Goal: Communication & Community: Ask a question

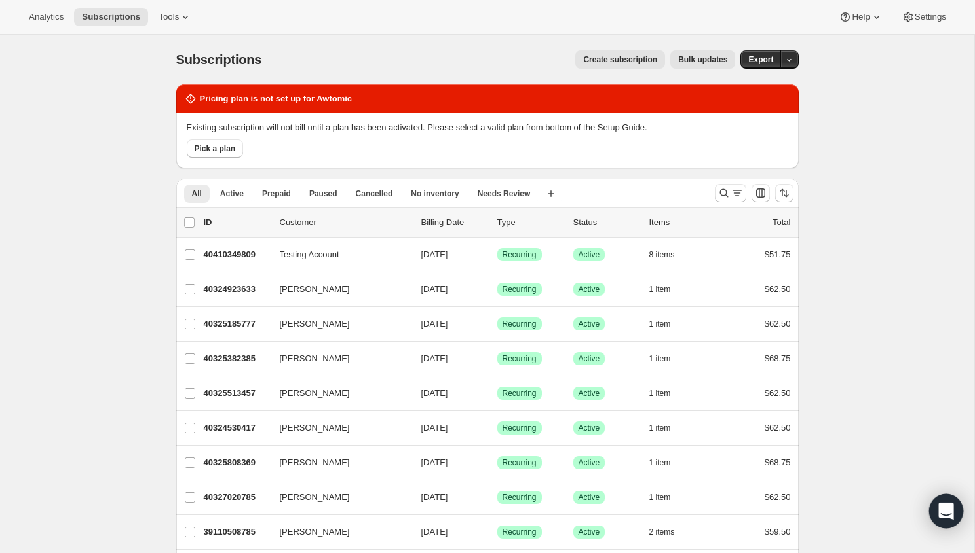
click at [943, 504] on div "Open Intercom Messenger" at bounding box center [946, 512] width 35 height 35
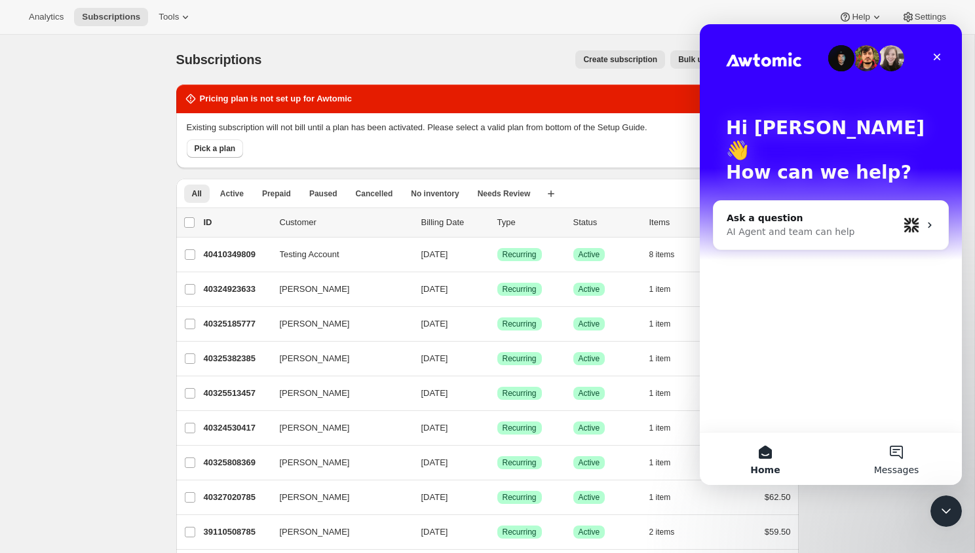
click at [887, 451] on button "Messages" at bounding box center [896, 459] width 131 height 52
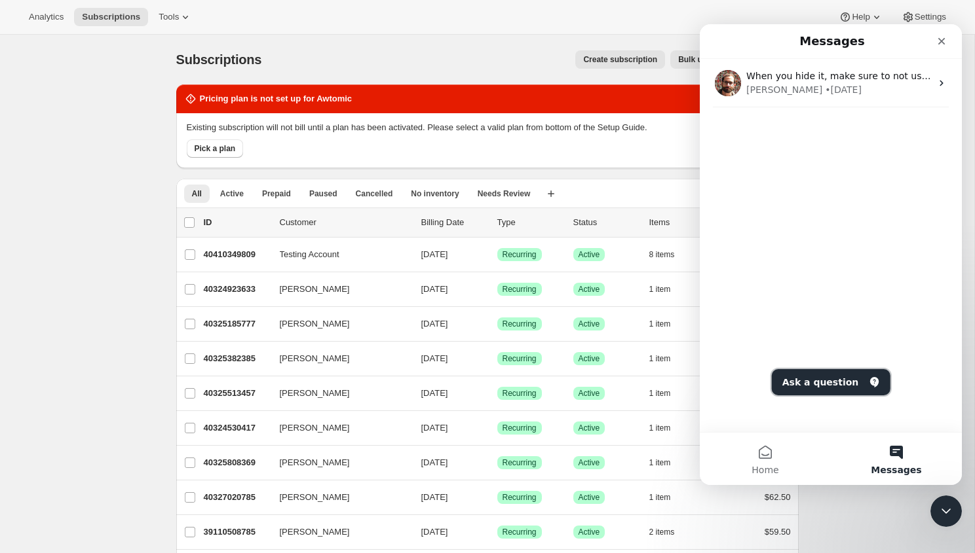
click at [815, 384] on button "Ask a question" at bounding box center [831, 382] width 119 height 26
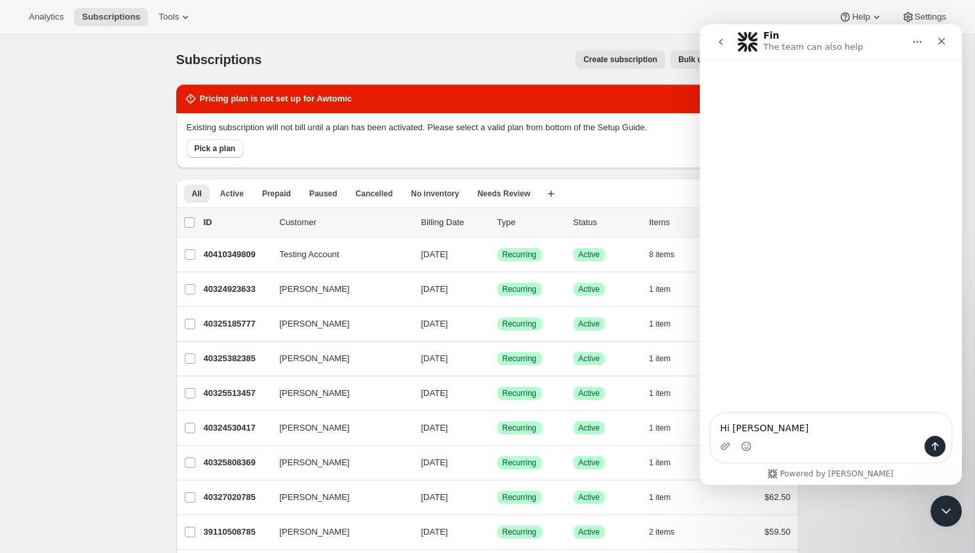
type textarea "Hi [PERSON_NAME]"
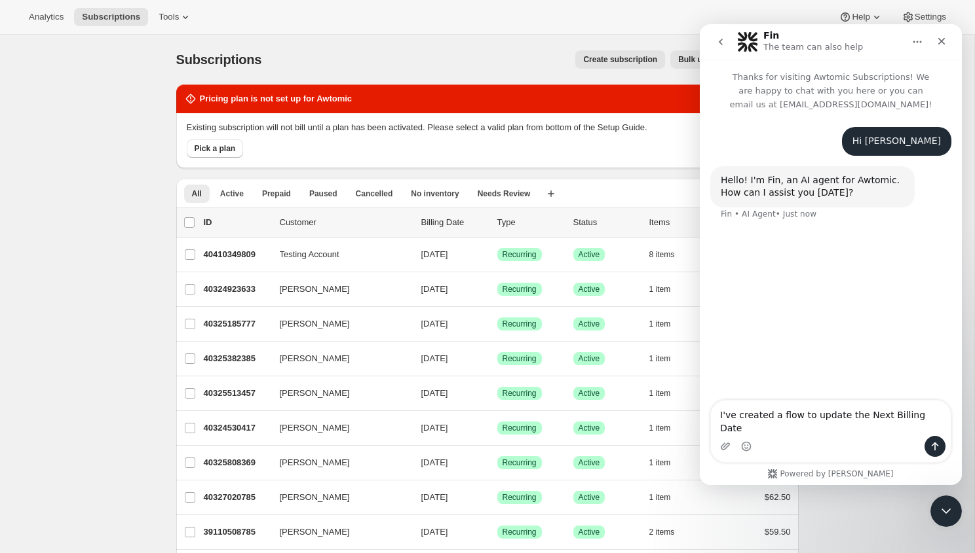
type textarea "I've created a flow to update the Next Billing Date"
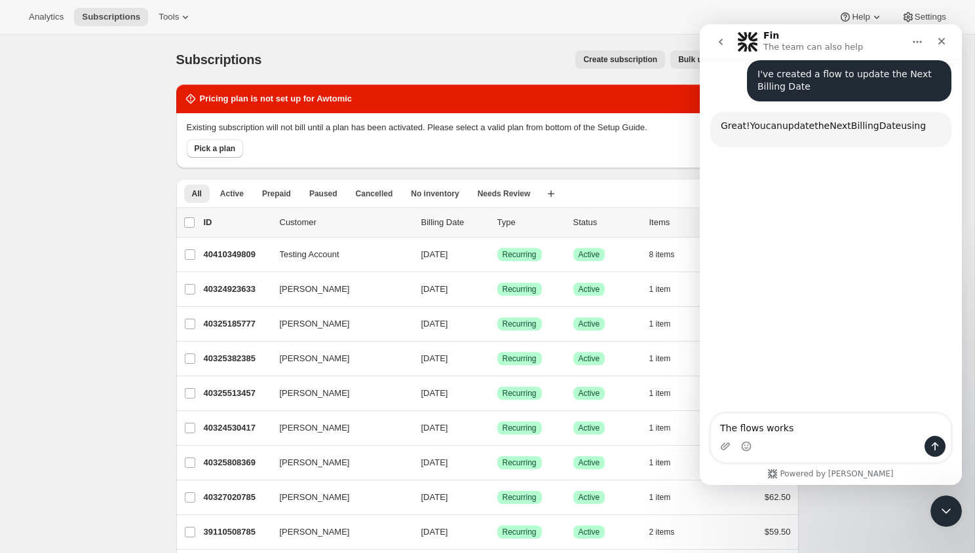
scroll to position [162, 0]
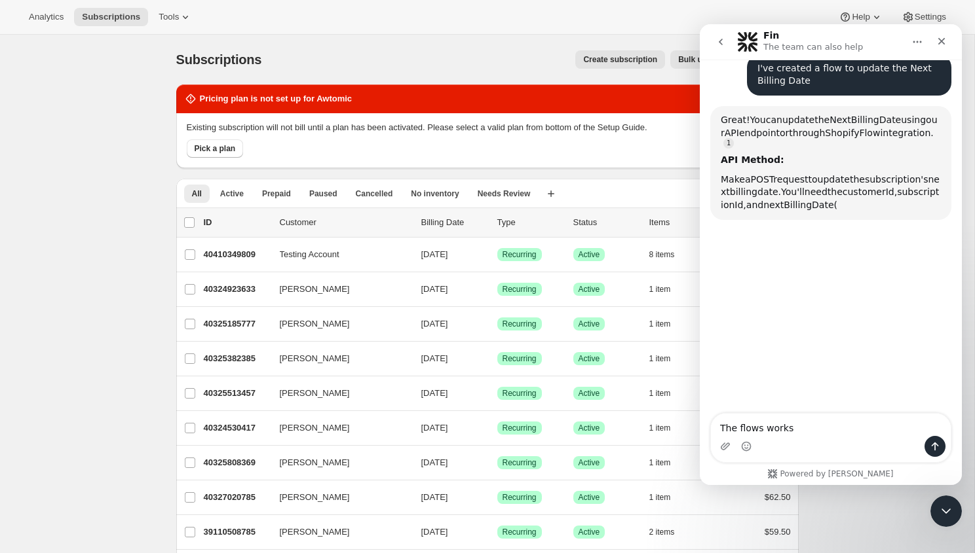
click at [761, 428] on textarea "The flows works" at bounding box center [831, 425] width 240 height 22
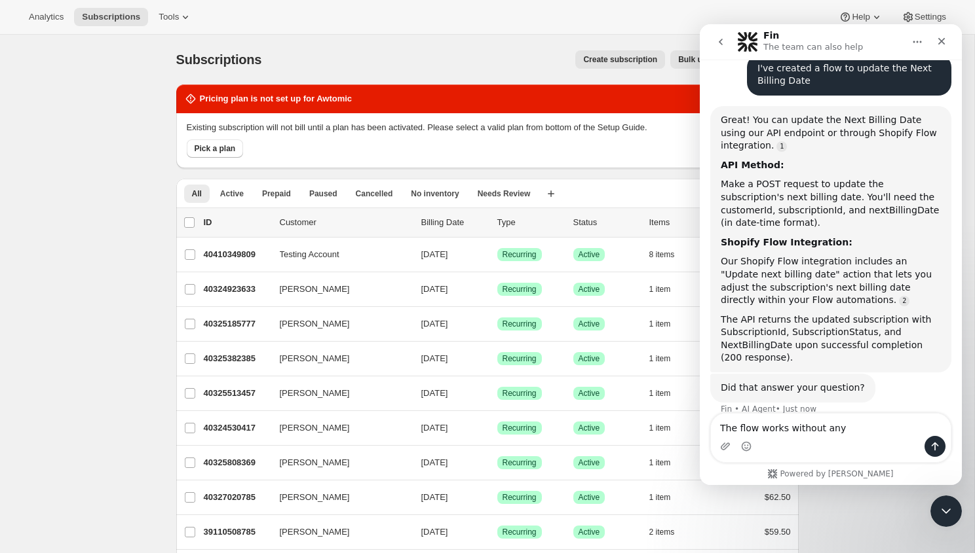
scroll to position [179, 0]
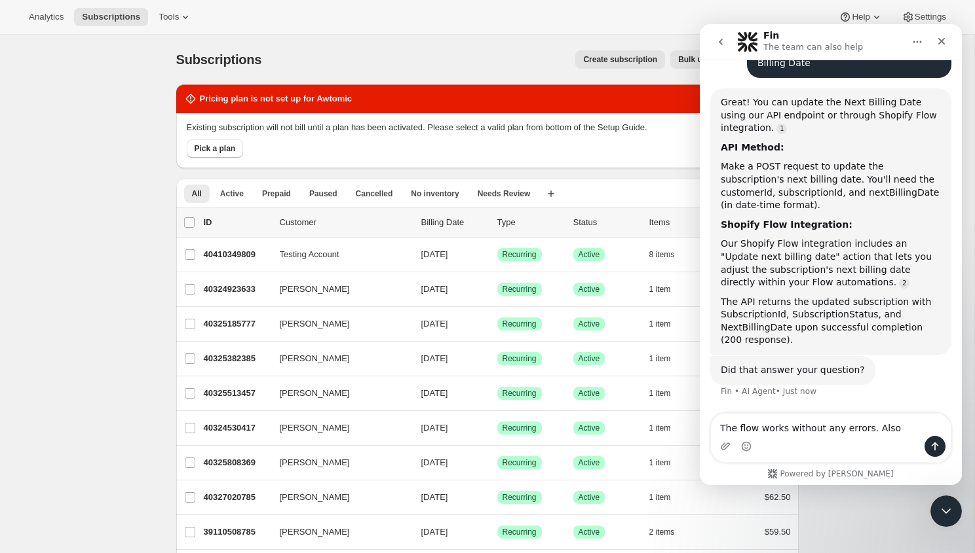
click at [862, 428] on textarea "The flow works without any errors. Also" at bounding box center [831, 425] width 240 height 22
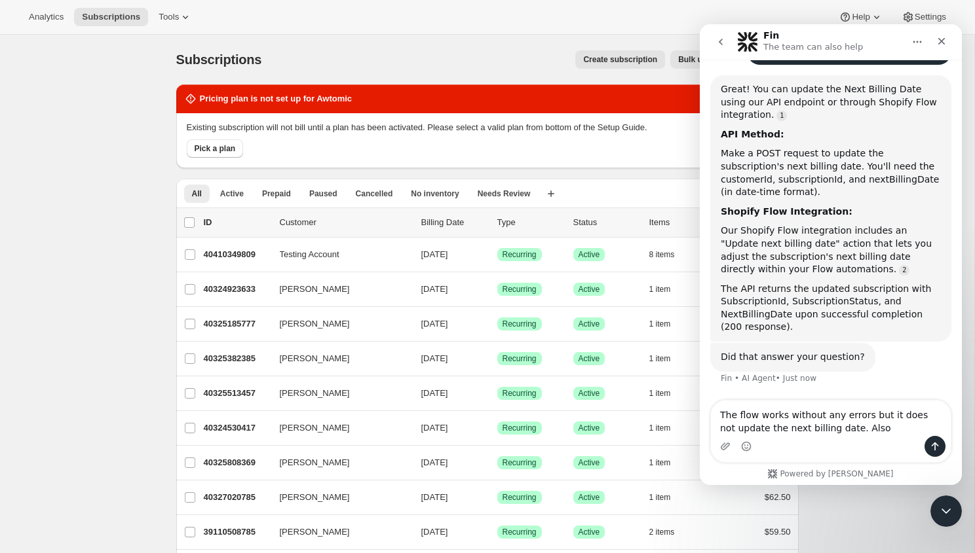
click at [850, 426] on textarea "The flow works without any errors but it does not update the next billing date.…" at bounding box center [831, 418] width 240 height 35
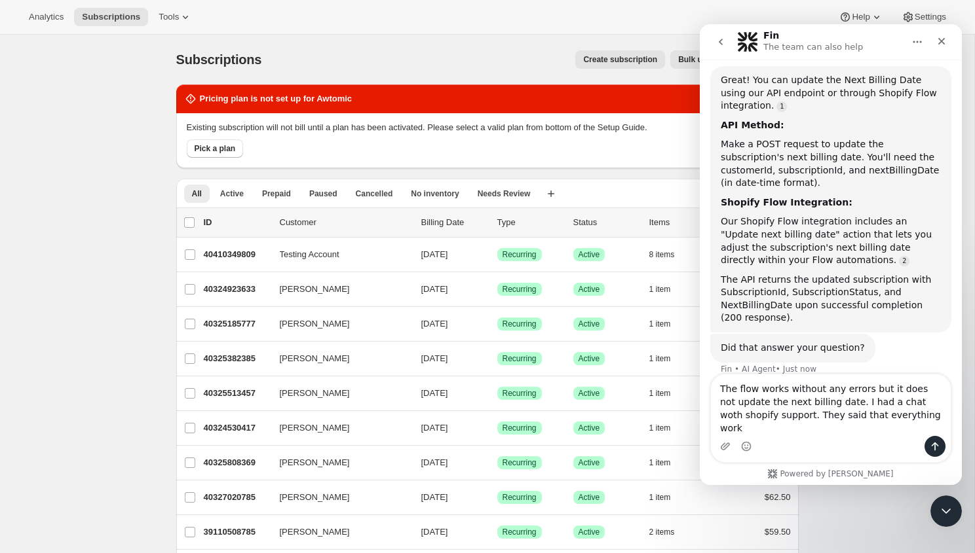
scroll to position [0, 0]
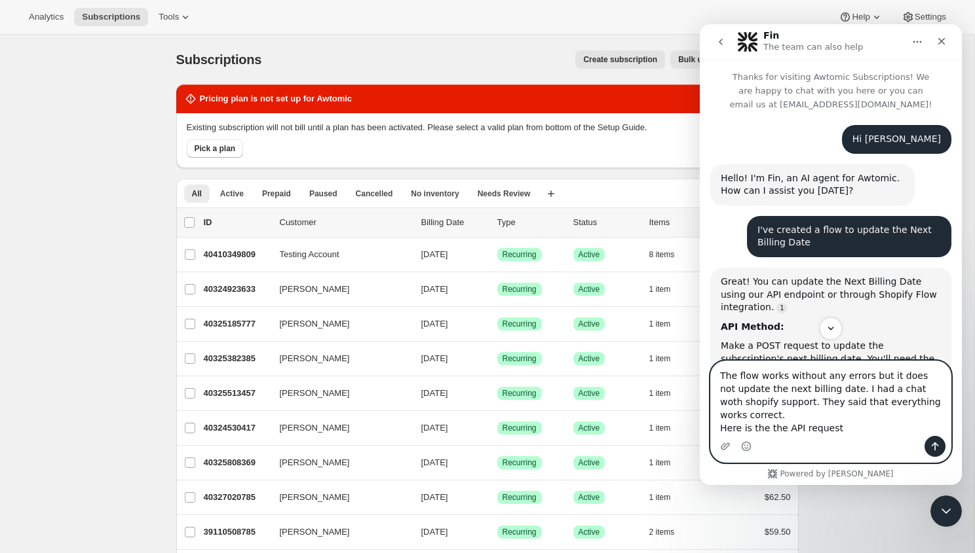
paste textarea "{ "nextBillingDate": "[DATE]", "subscriptionId": "gid://shopify/SubscriptionCon…"
type textarea "The flow works without any errors but it does not update the next billing date.…"
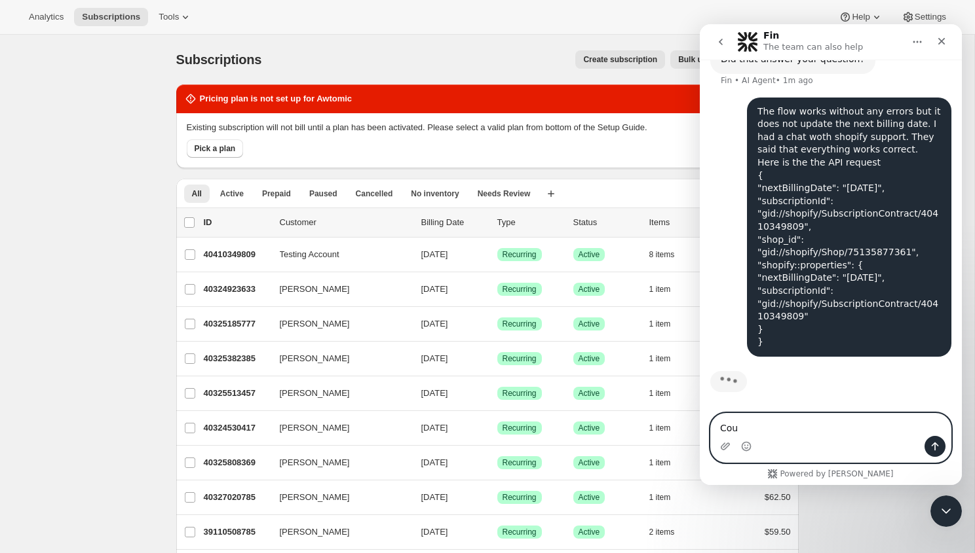
scroll to position [493, 0]
type textarea "Could you"
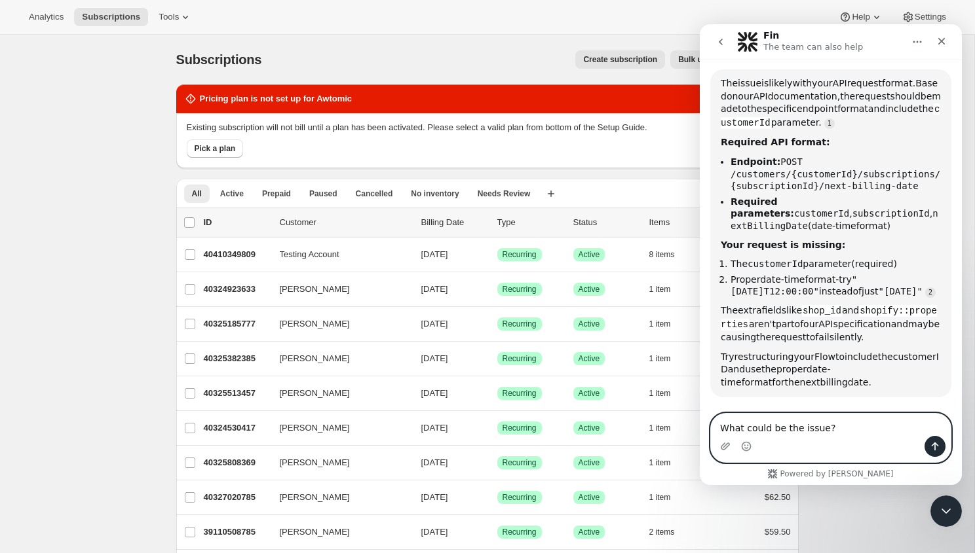
scroll to position [779, 0]
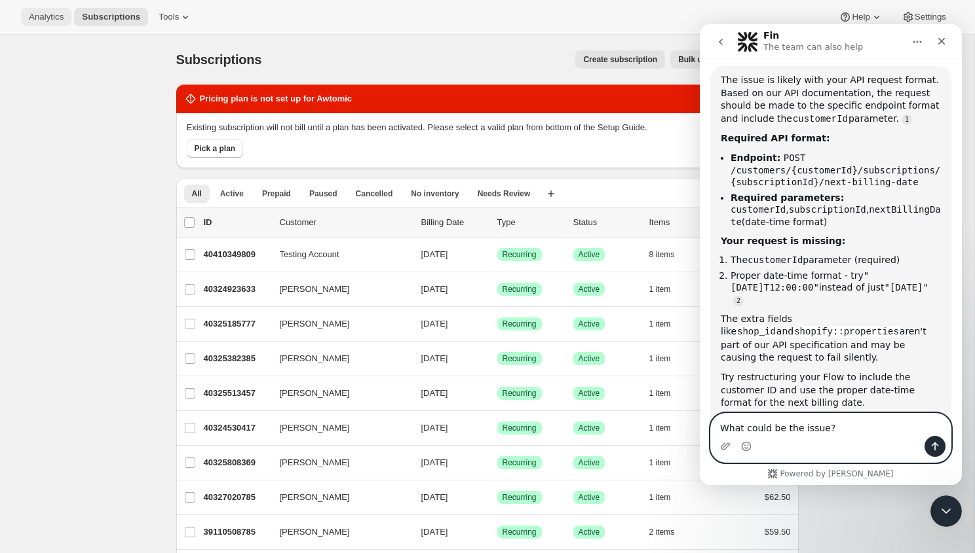
type textarea "What could be the issue?"
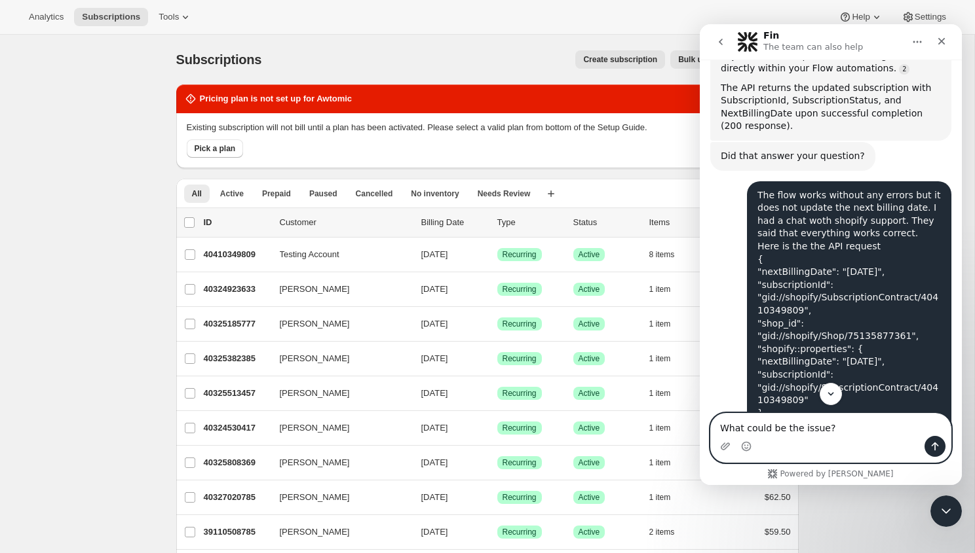
scroll to position [480, 0]
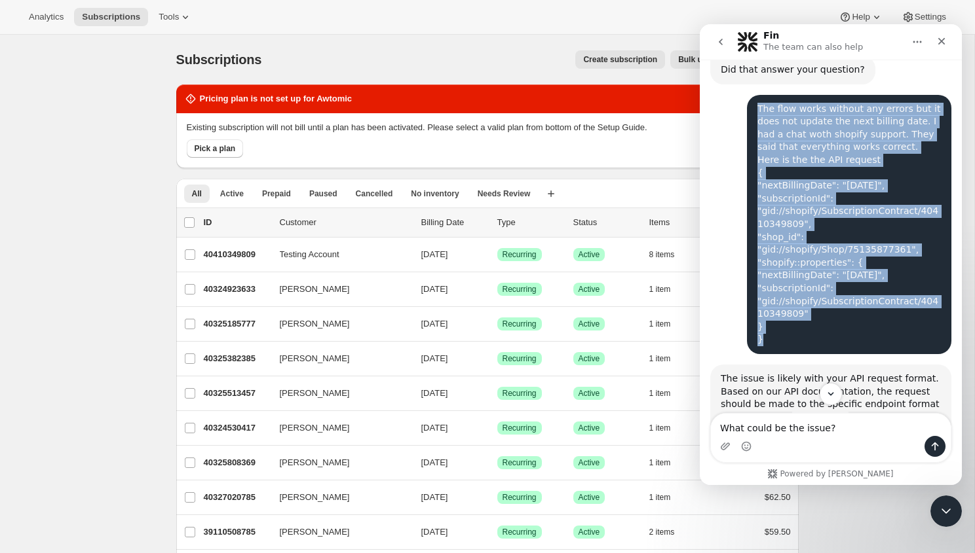
drag, startPoint x: 768, startPoint y: 341, endPoint x: 749, endPoint y: 115, distance: 226.8
click at [749, 115] on div "The flow works without any errors but it does not update the next billing date.…" at bounding box center [849, 224] width 204 height 259
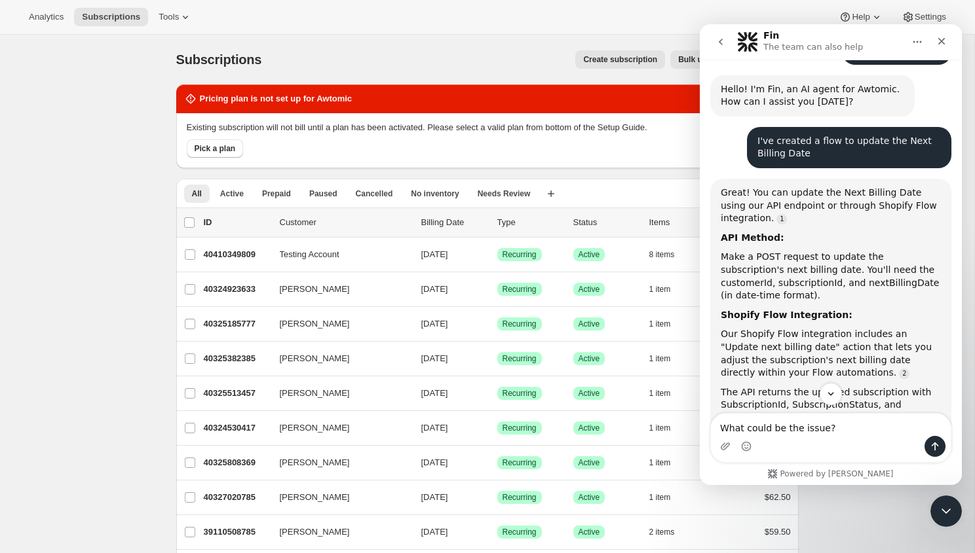
scroll to position [85, 0]
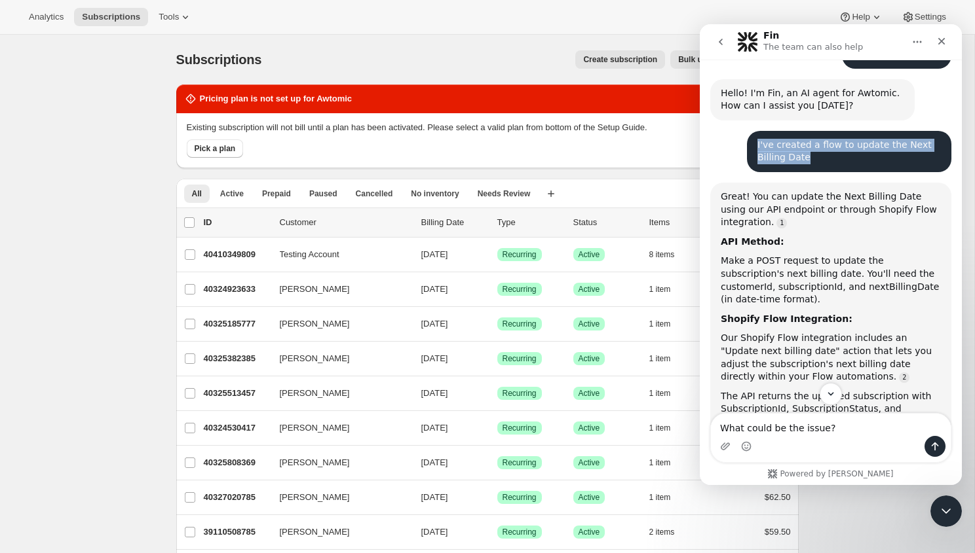
drag, startPoint x: 816, startPoint y: 157, endPoint x: 745, endPoint y: 150, distance: 71.1
click at [745, 150] on div "I've created a flow to update the Next Billing Date [PERSON_NAME] • 3m ago" at bounding box center [830, 157] width 241 height 52
copy div "I've created a flow to update the Next Billing Date"
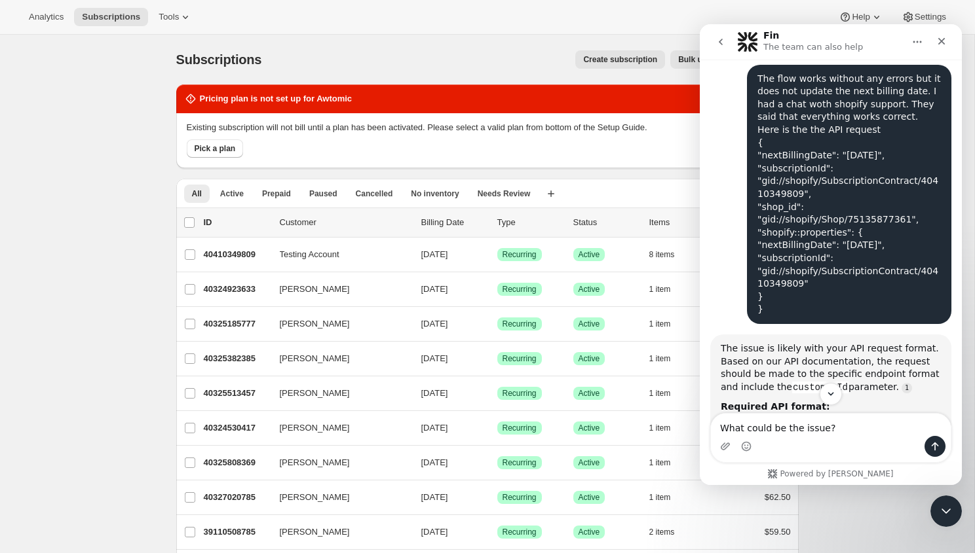
scroll to position [473, 0]
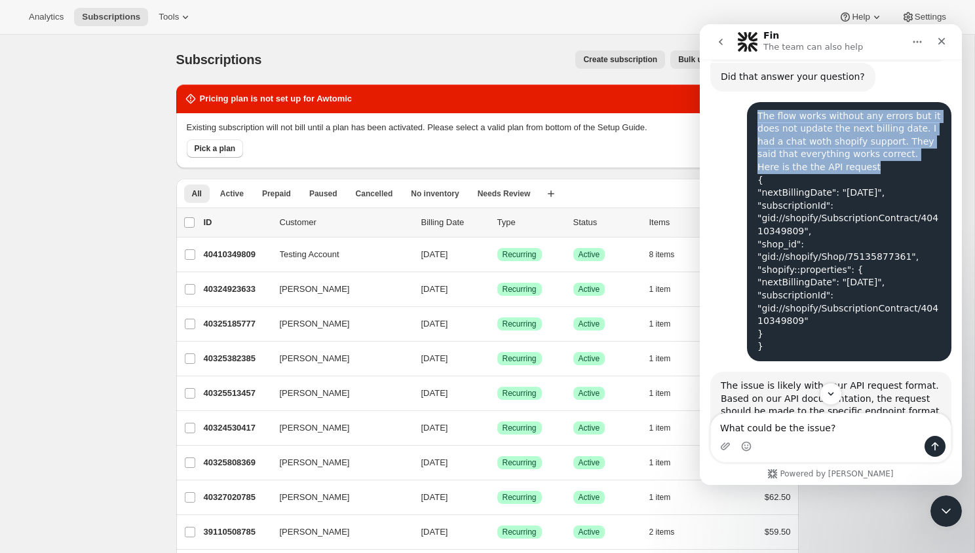
drag, startPoint x: 878, startPoint y: 166, endPoint x: 753, endPoint y: 119, distance: 133.3
click at [753, 119] on div "The flow works without any errors but it does not update the next billing date.…" at bounding box center [849, 231] width 204 height 259
copy div "The flow works without any errors but it does not update the next billing date.…"
